Goal: Task Accomplishment & Management: Manage account settings

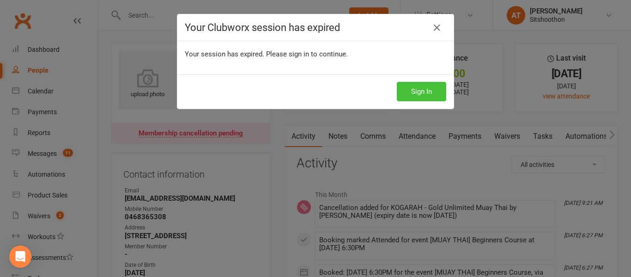
click at [420, 90] on button "Sign In" at bounding box center [421, 91] width 49 height 19
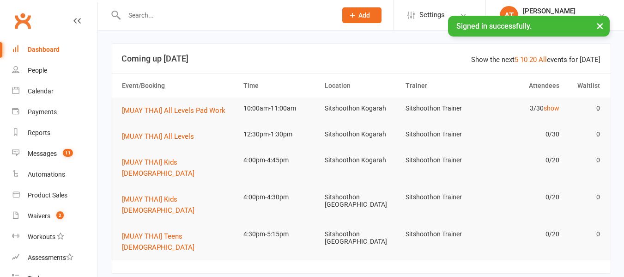
click at [243, 25] on div at bounding box center [220, 15] width 219 height 30
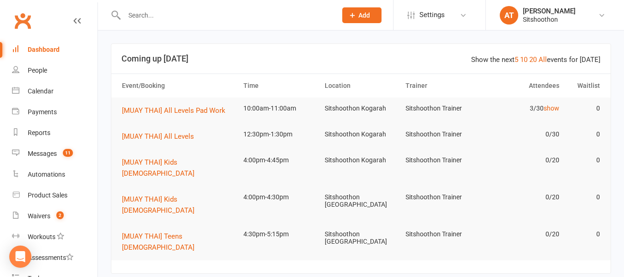
click at [237, 18] on input "text" at bounding box center [225, 15] width 209 height 13
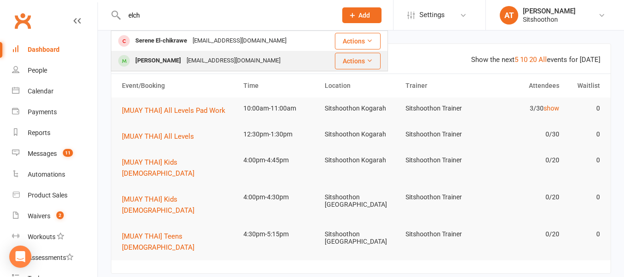
type input "elch"
click at [181, 66] on div "Mohammed El-chikrawe" at bounding box center [158, 60] width 51 height 13
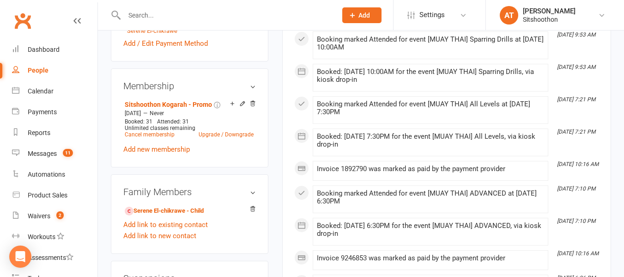
scroll to position [388, 0]
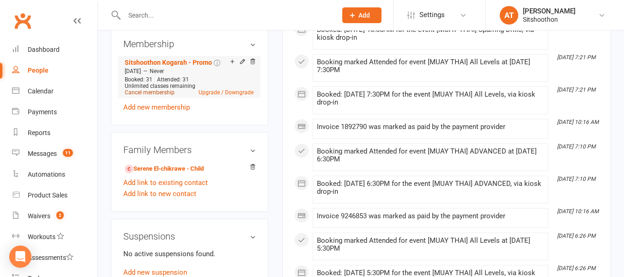
click at [163, 96] on link "Cancel membership" at bounding box center [150, 92] width 50 height 6
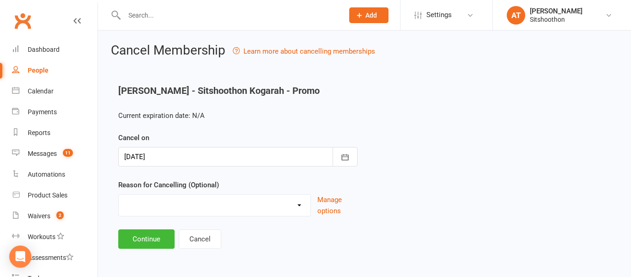
click at [166, 202] on select "Downgrade Financial Reasons Holiday Injury Upgrade Other reason" at bounding box center [215, 203] width 192 height 18
select select "3"
click at [119, 194] on select "Downgrade Financial Reasons Holiday Injury Upgrade Other reason" at bounding box center [215, 203] width 192 height 18
click at [139, 241] on button "Continue" at bounding box center [146, 238] width 56 height 19
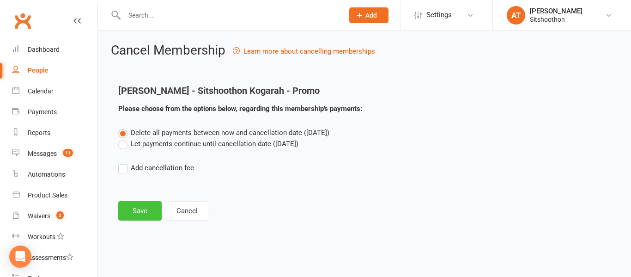
click at [148, 210] on button "Save" at bounding box center [139, 210] width 43 height 19
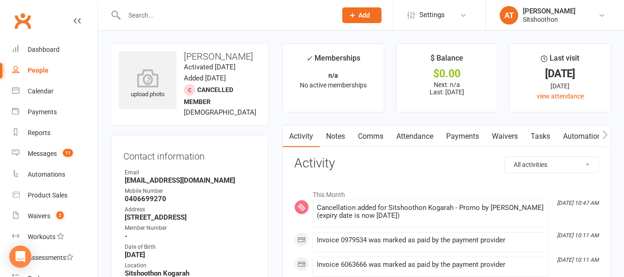
click at [199, 20] on input "text" at bounding box center [225, 15] width 209 height 13
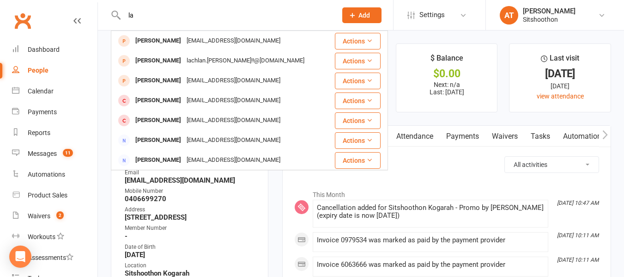
type input "l"
type input "0422892694"
click at [77, 8] on nav "Clubworx Dashboard People Calendar Payments Reports Messages 11 Automations Pro…" at bounding box center [49, 140] width 98 height 277
